Goal: Obtain resource: Obtain resource

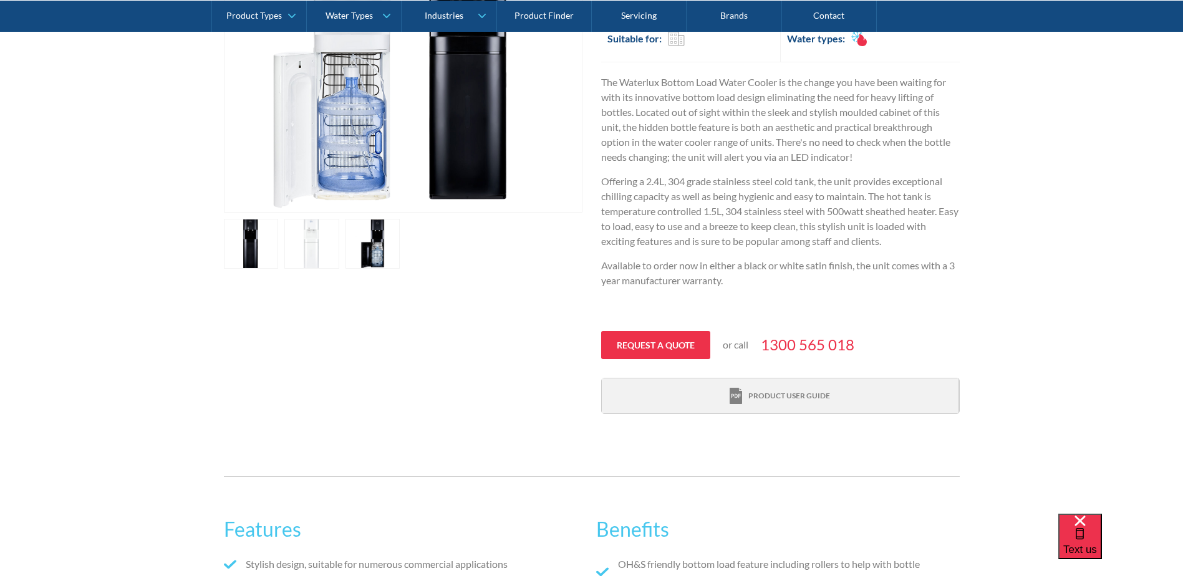
click at [771, 393] on div "Product user guide" at bounding box center [789, 395] width 82 height 11
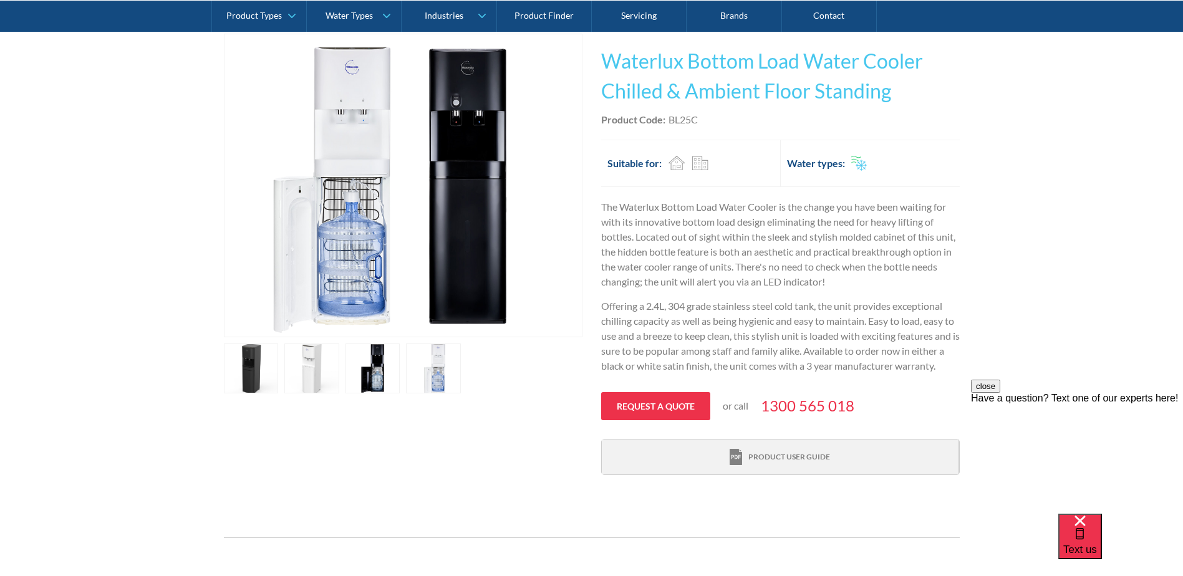
click at [771, 460] on div "Product user guide" at bounding box center [789, 456] width 82 height 11
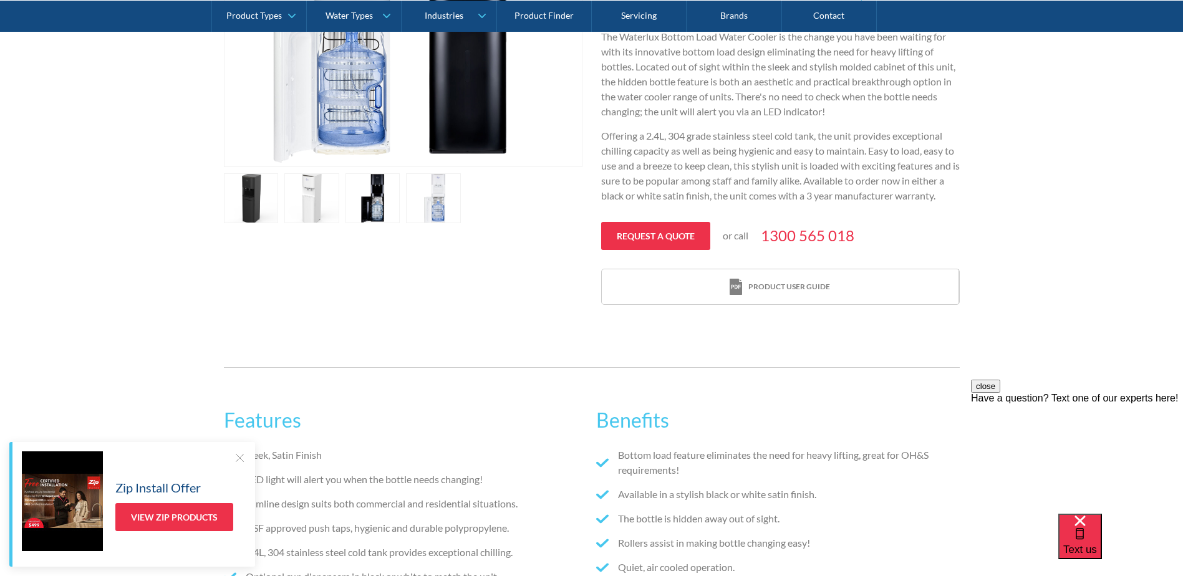
scroll to position [437, 0]
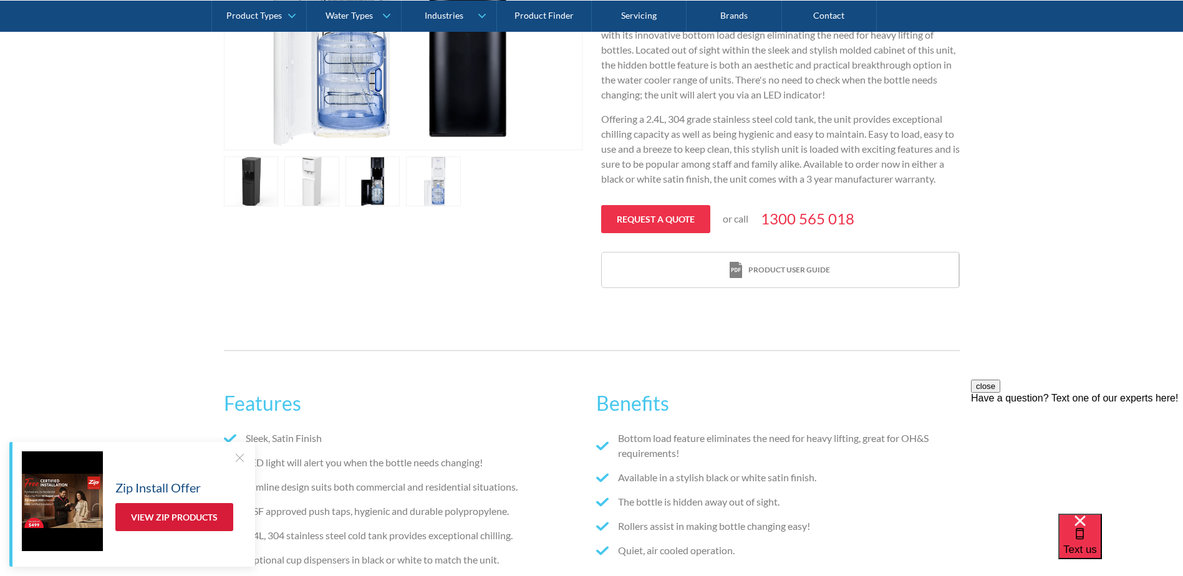
click at [185, 515] on link "View Zip Products" at bounding box center [174, 517] width 118 height 28
